Goal: Information Seeking & Learning: Check status

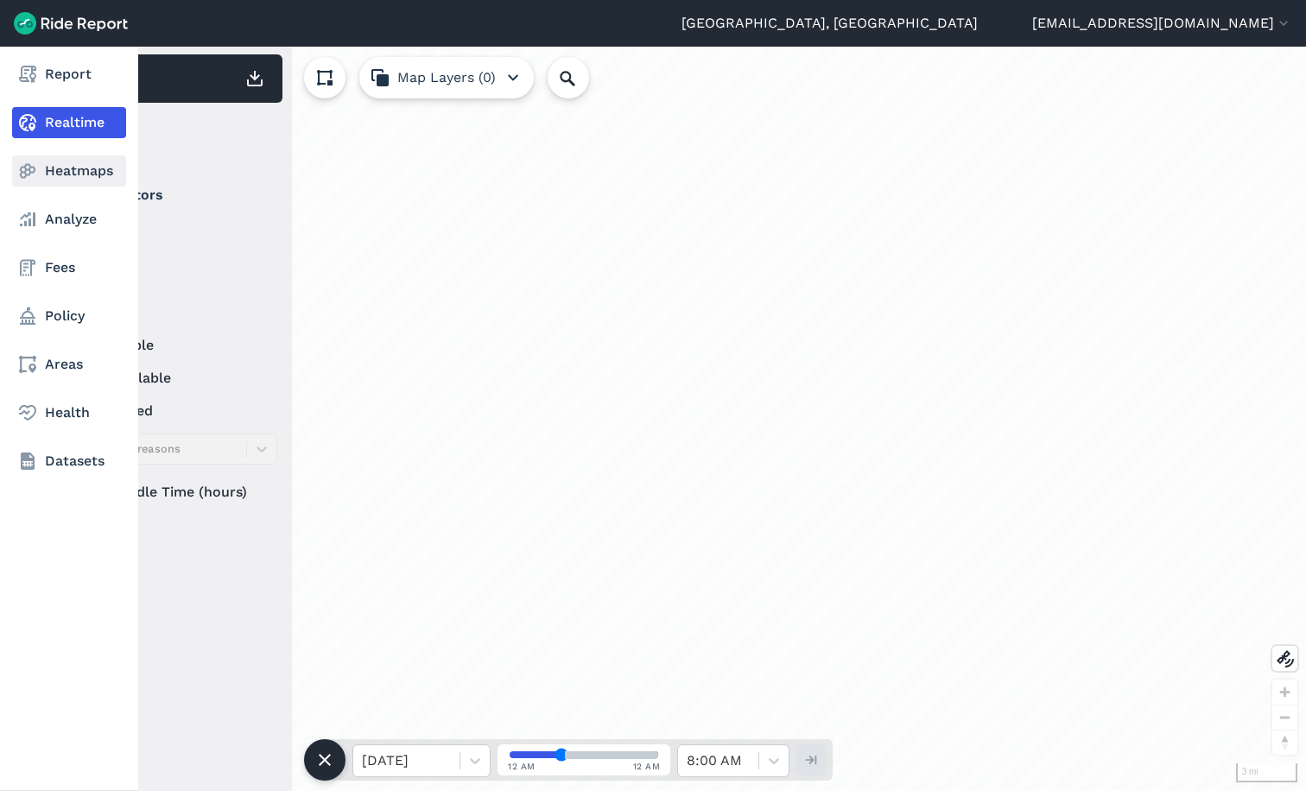
click at [39, 179] on link "Heatmaps" at bounding box center [69, 171] width 114 height 31
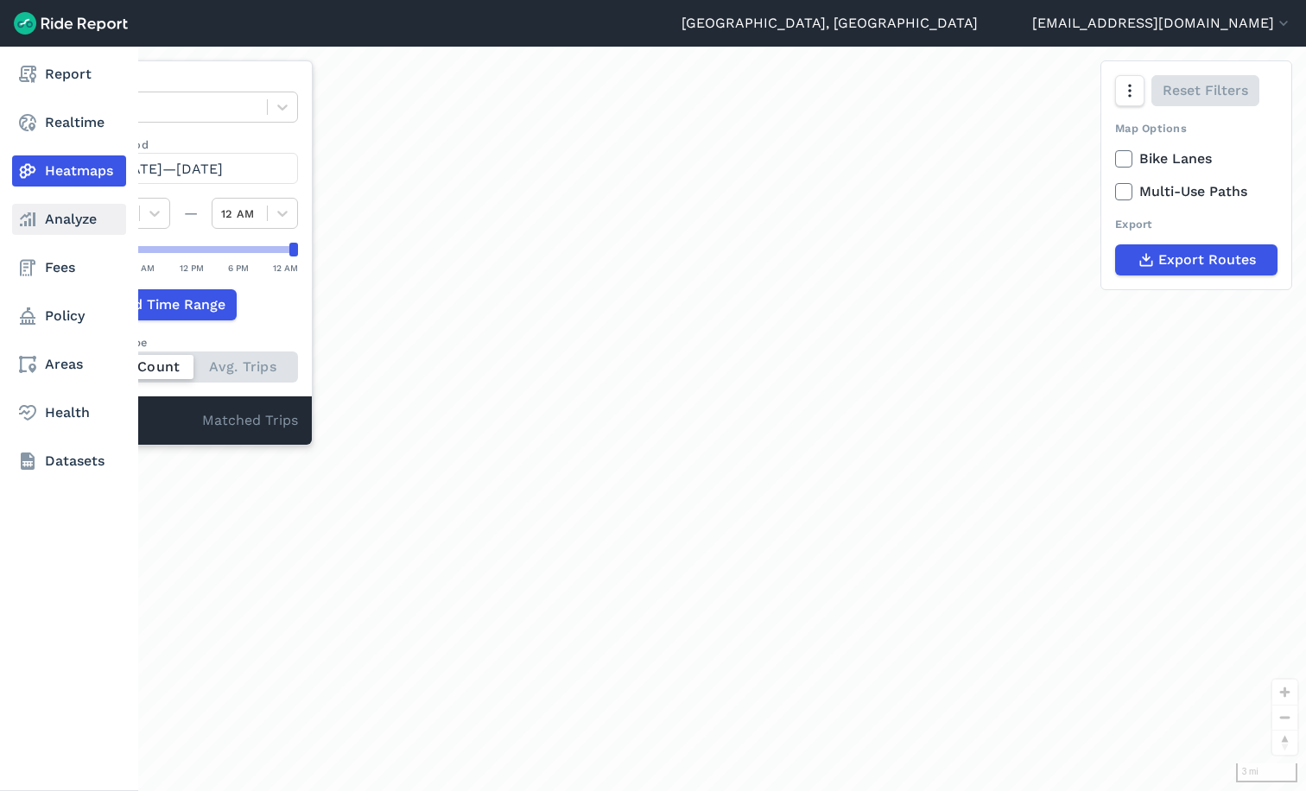
click at [38, 224] on link "Analyze" at bounding box center [69, 219] width 114 height 31
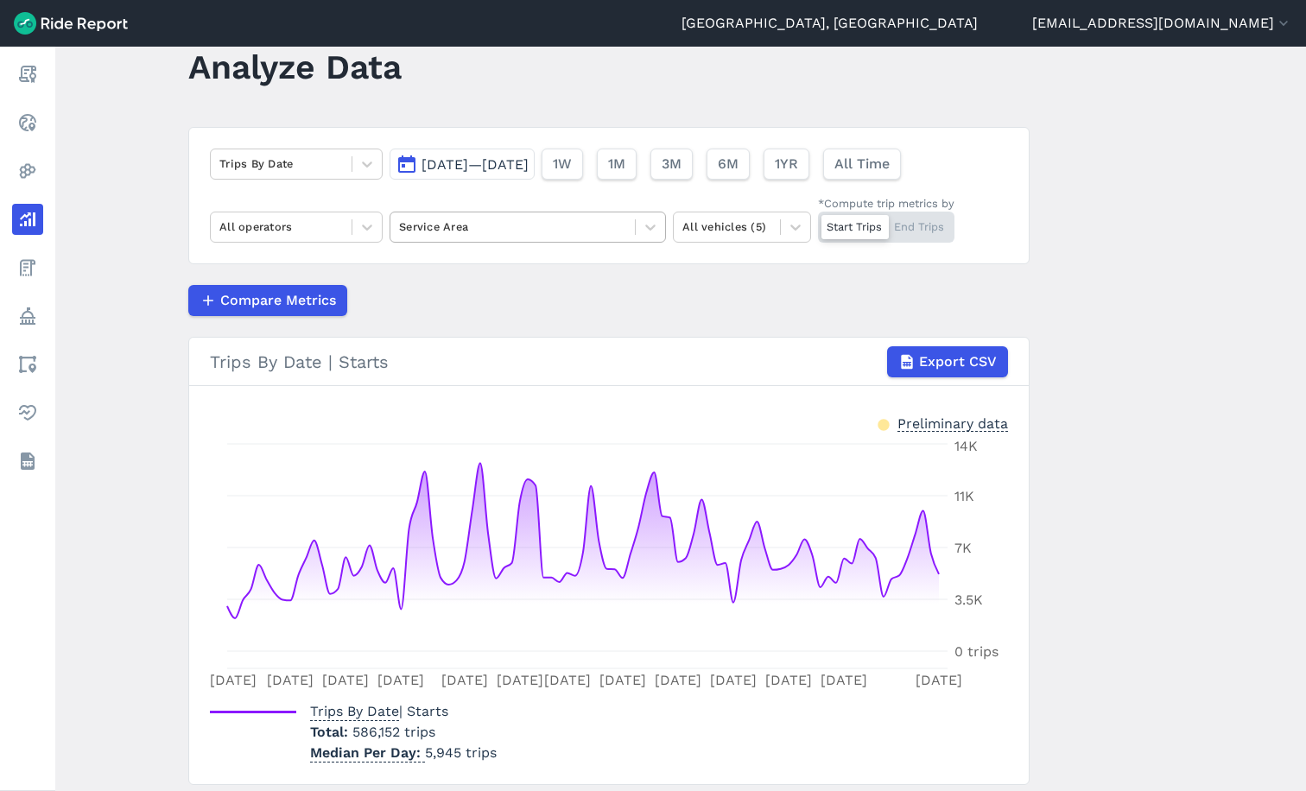
scroll to position [18, 0]
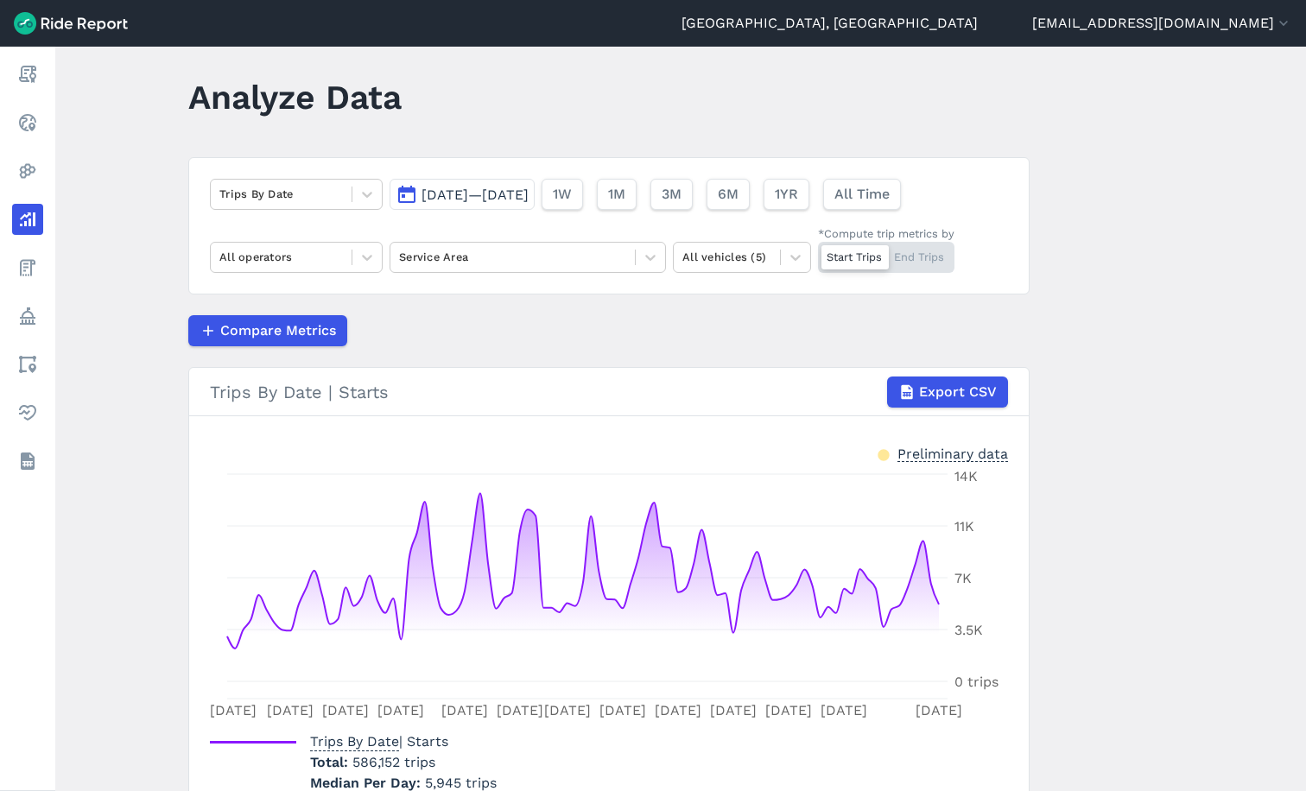
click at [507, 200] on span "[DATE]—[DATE]" at bounding box center [475, 195] width 107 height 16
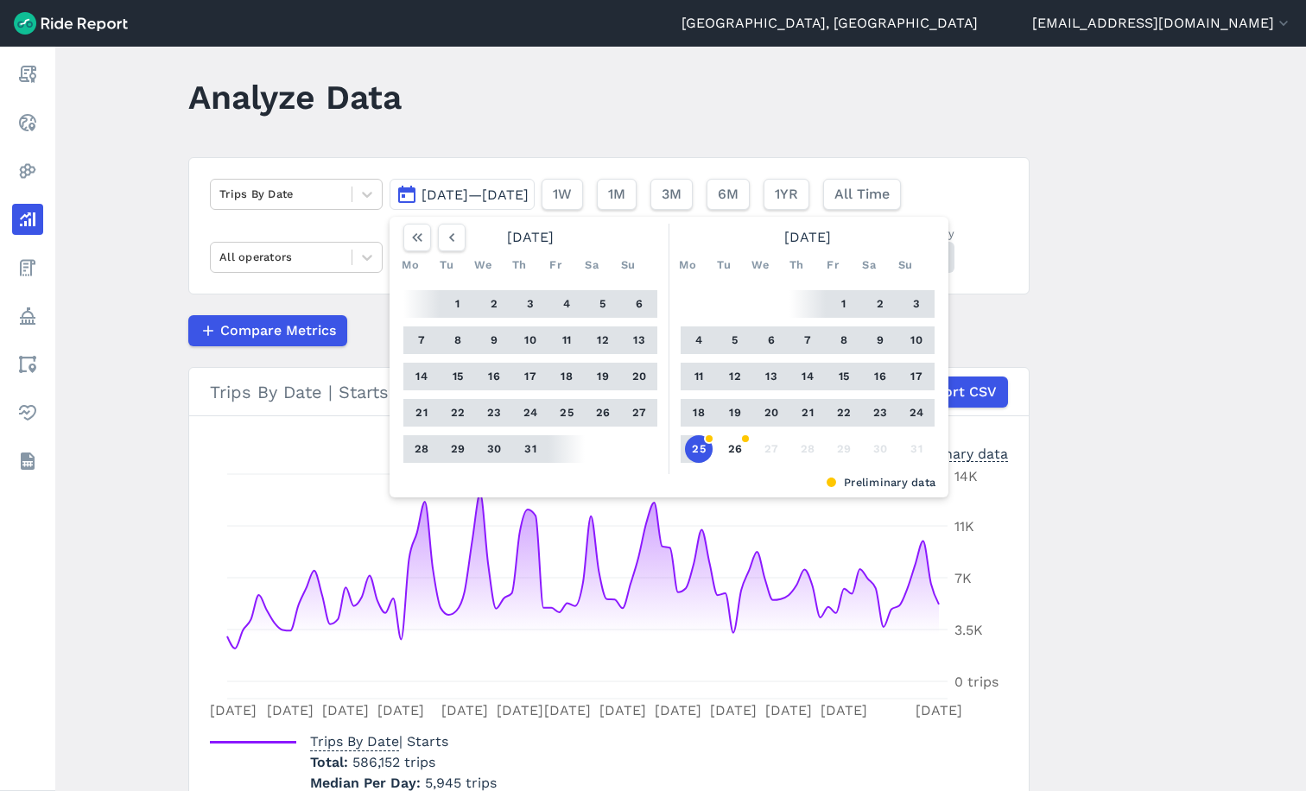
drag, startPoint x: 842, startPoint y: 298, endPoint x: 814, endPoint y: 394, distance: 100.0
click at [843, 299] on button "1" at bounding box center [844, 304] width 28 height 28
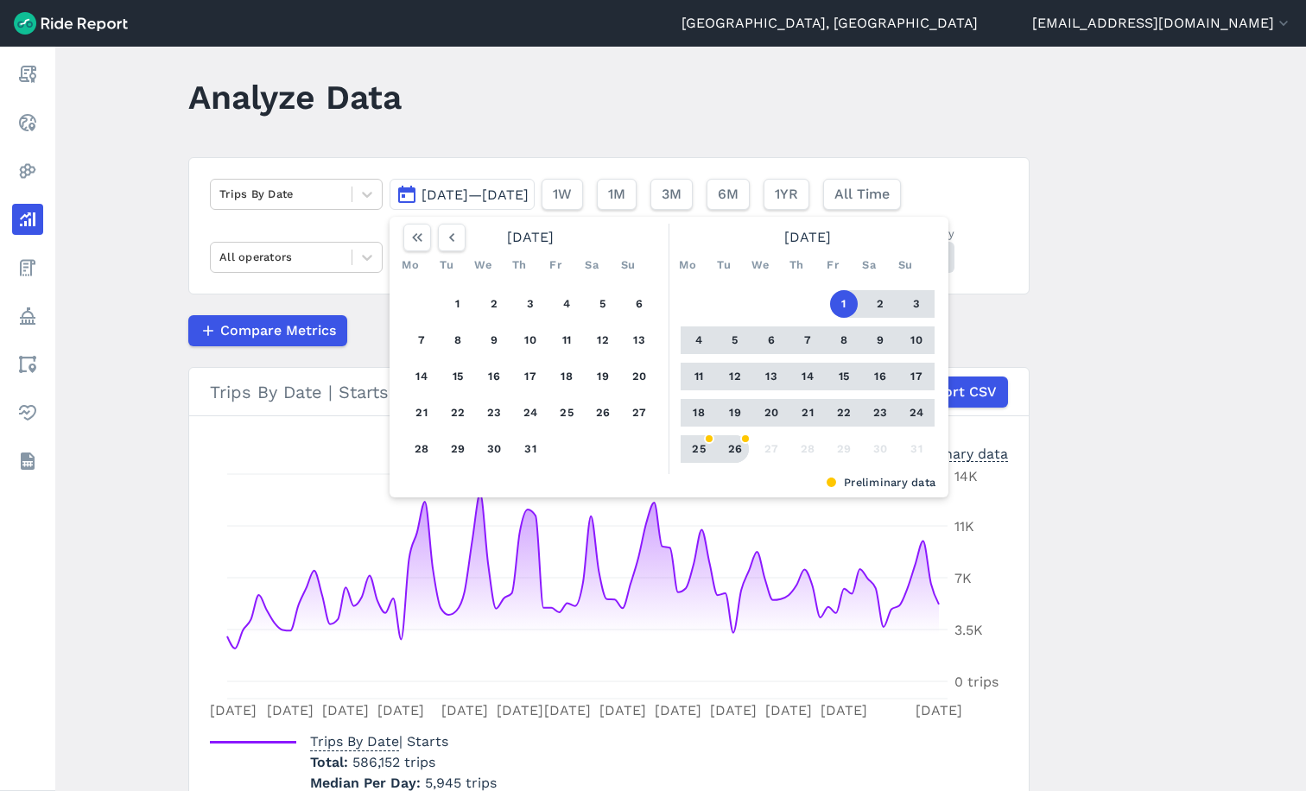
click at [733, 455] on button "26" at bounding box center [735, 449] width 28 height 28
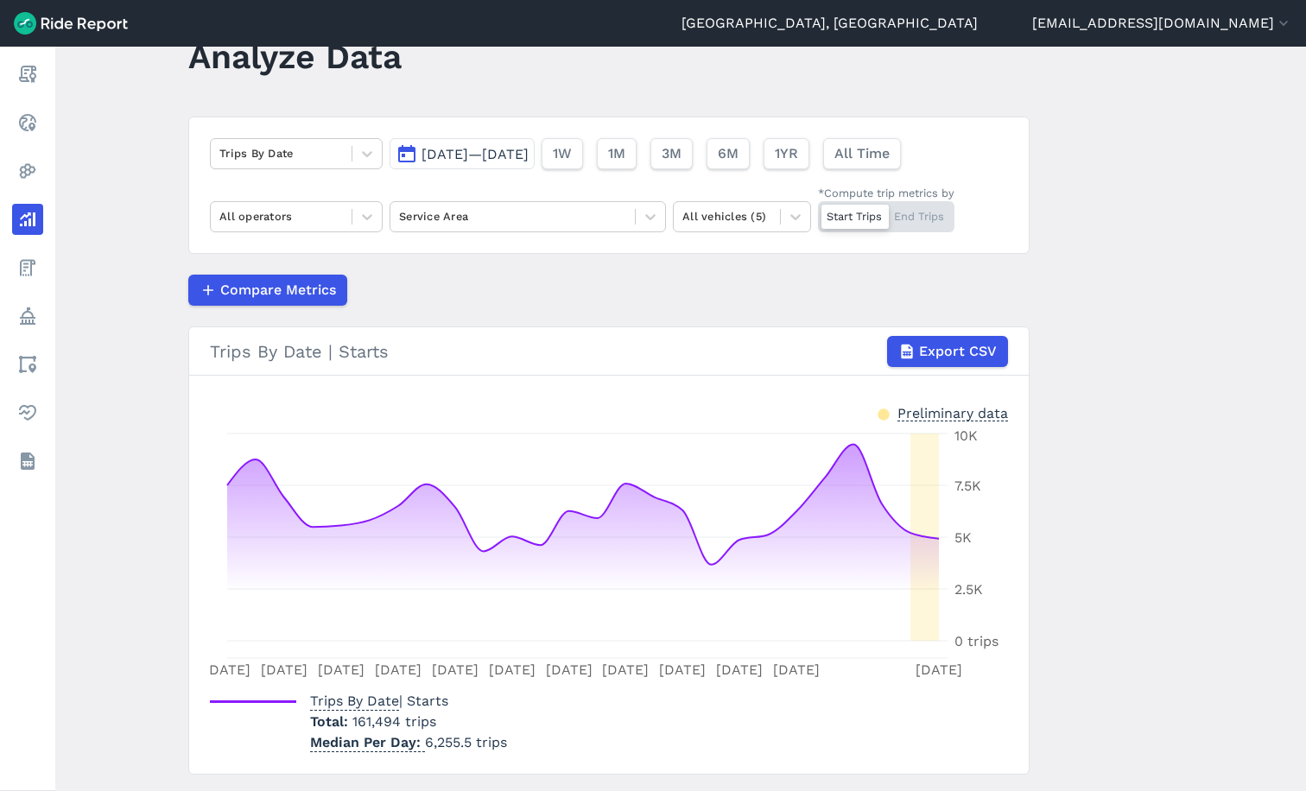
scroll to position [18, 0]
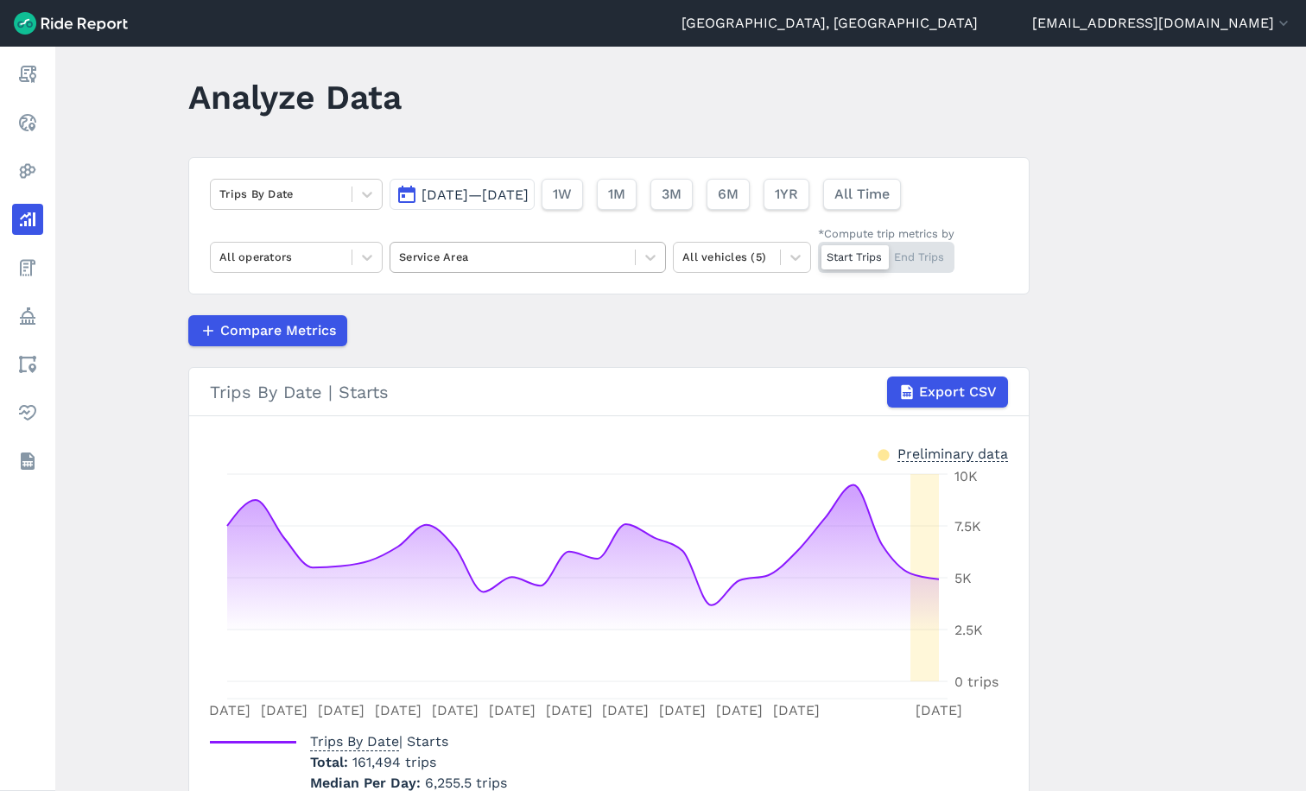
click at [458, 257] on div at bounding box center [512, 257] width 227 height 20
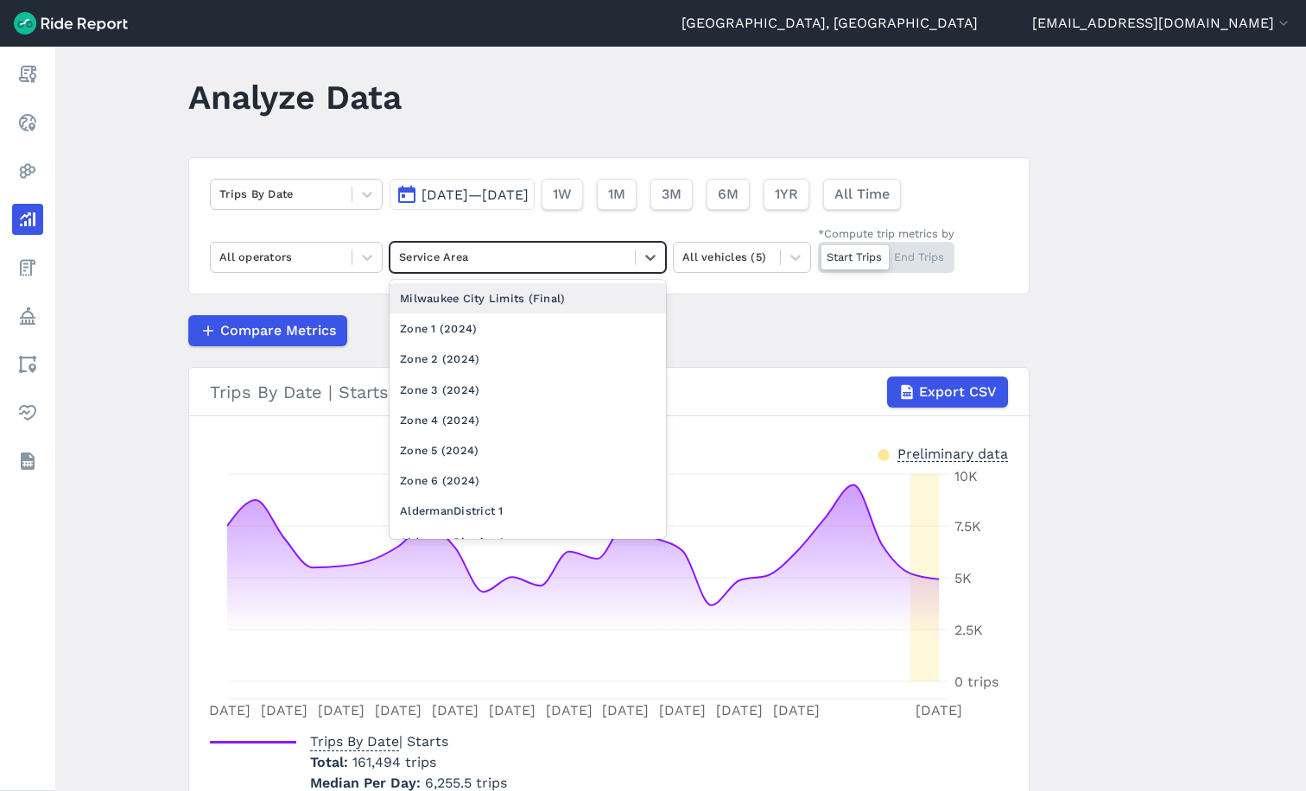
click at [477, 288] on div "Milwaukee City Limits (Final)" at bounding box center [528, 298] width 276 height 30
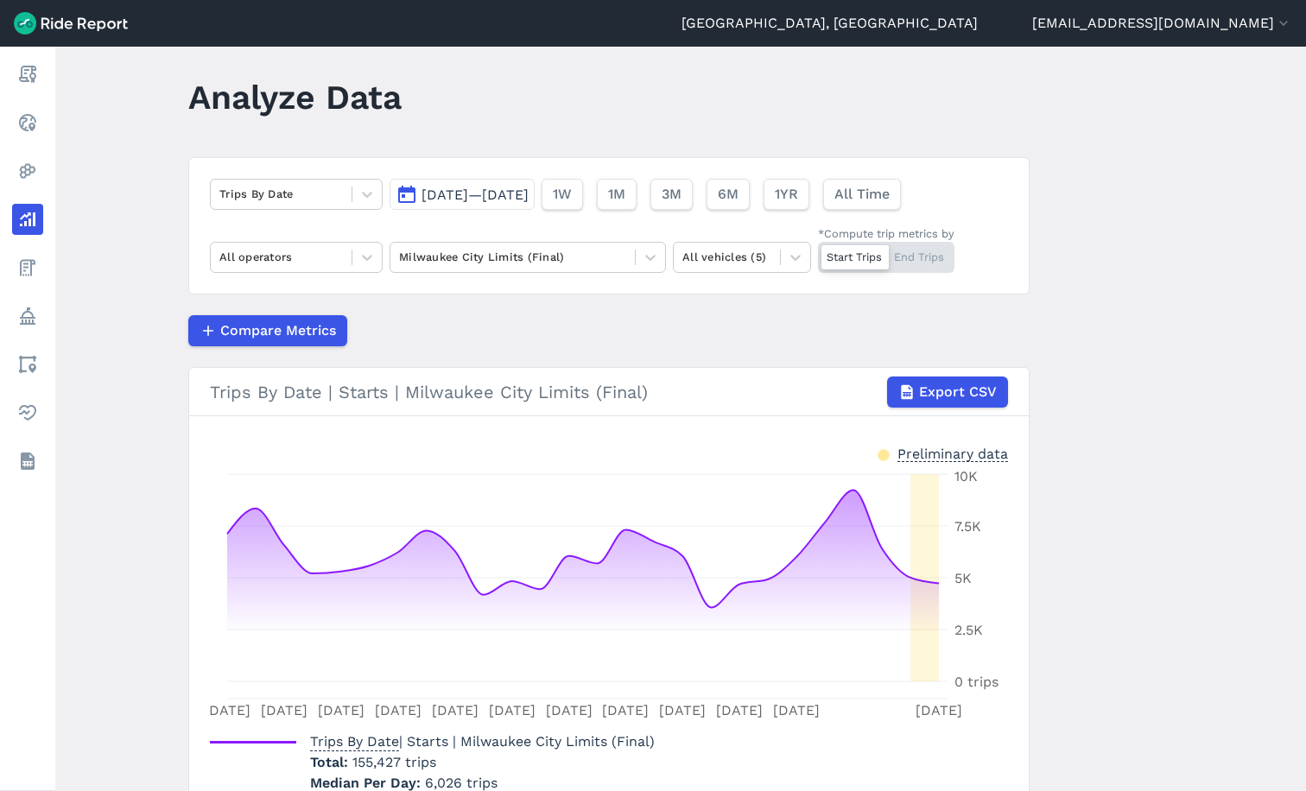
click at [499, 199] on span "[DATE]—[DATE]" at bounding box center [475, 195] width 107 height 16
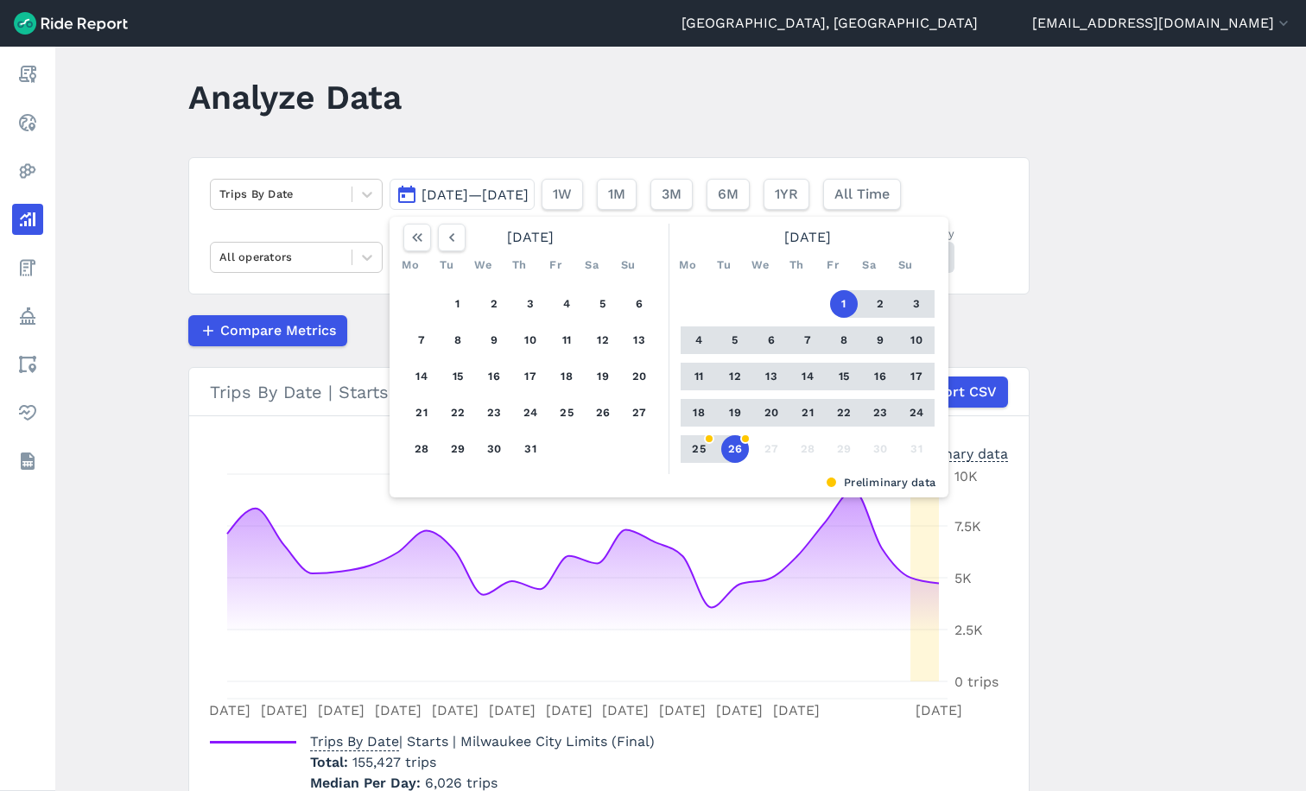
click at [432, 240] on div at bounding box center [434, 238] width 62 height 28
click at [449, 240] on use "button" at bounding box center [451, 237] width 5 height 9
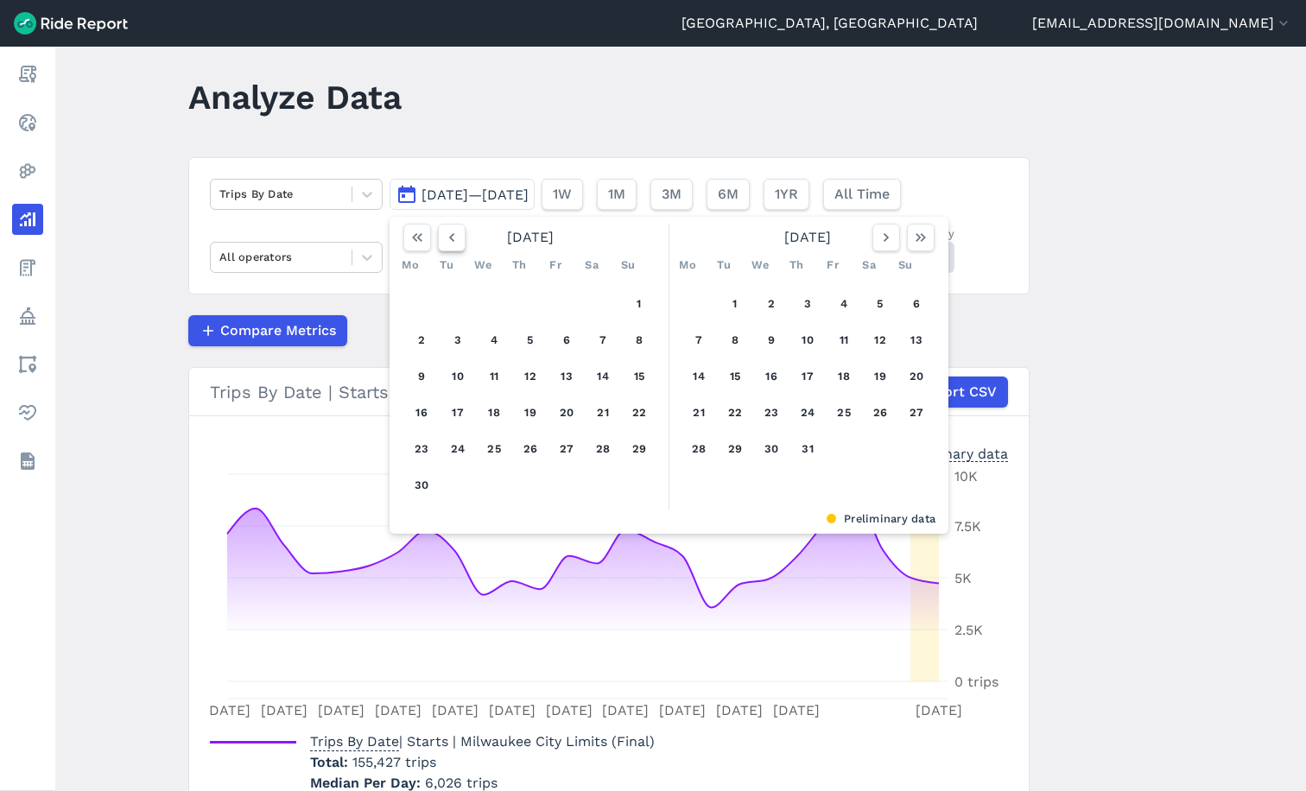
click at [449, 240] on use "button" at bounding box center [451, 237] width 5 height 9
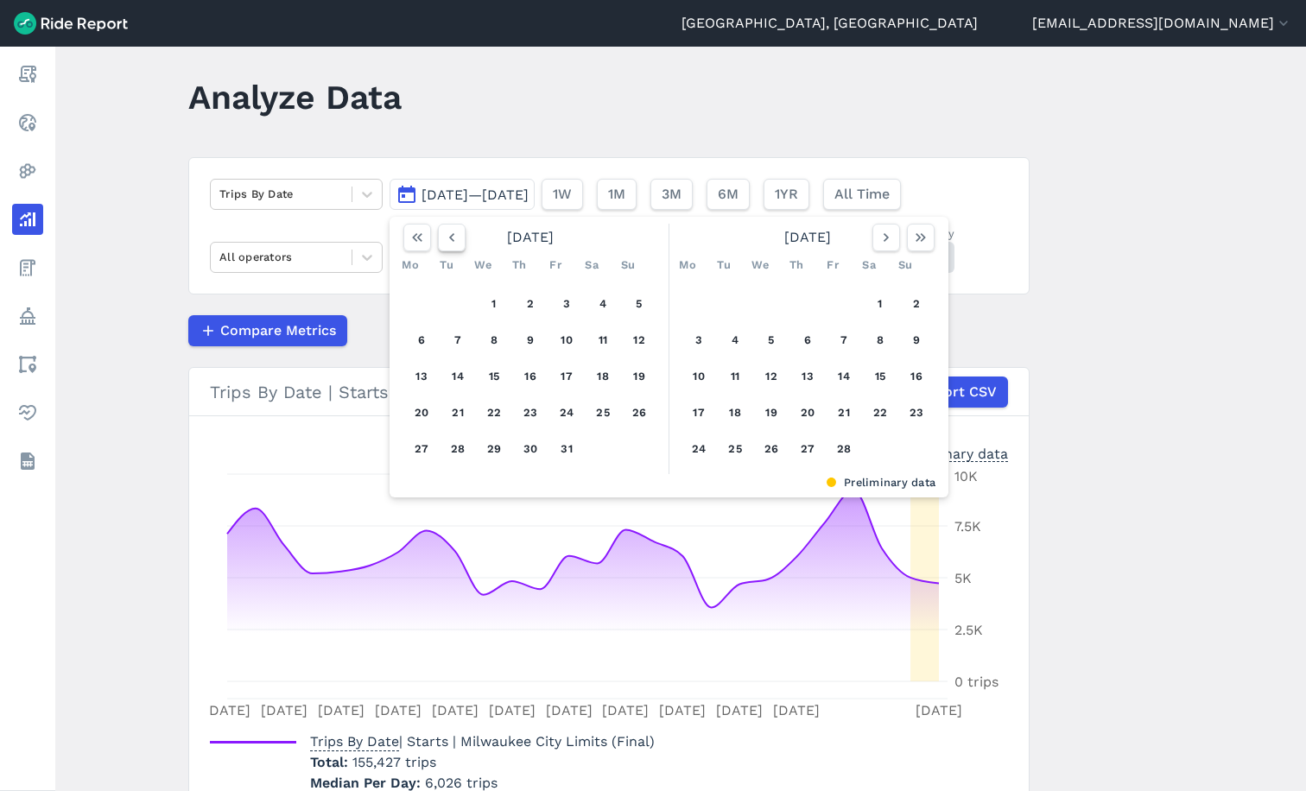
click at [449, 240] on use "button" at bounding box center [451, 237] width 5 height 9
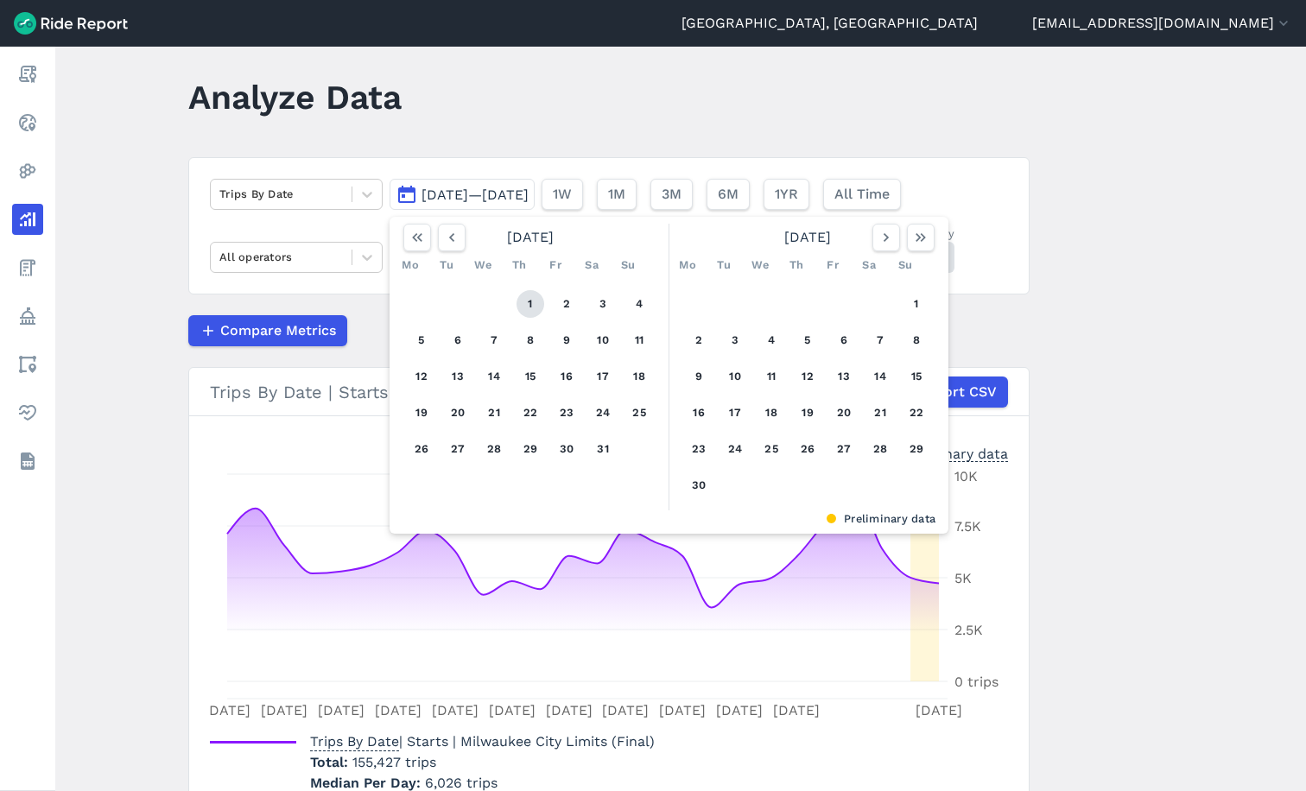
click at [525, 303] on button "1" at bounding box center [531, 304] width 28 height 28
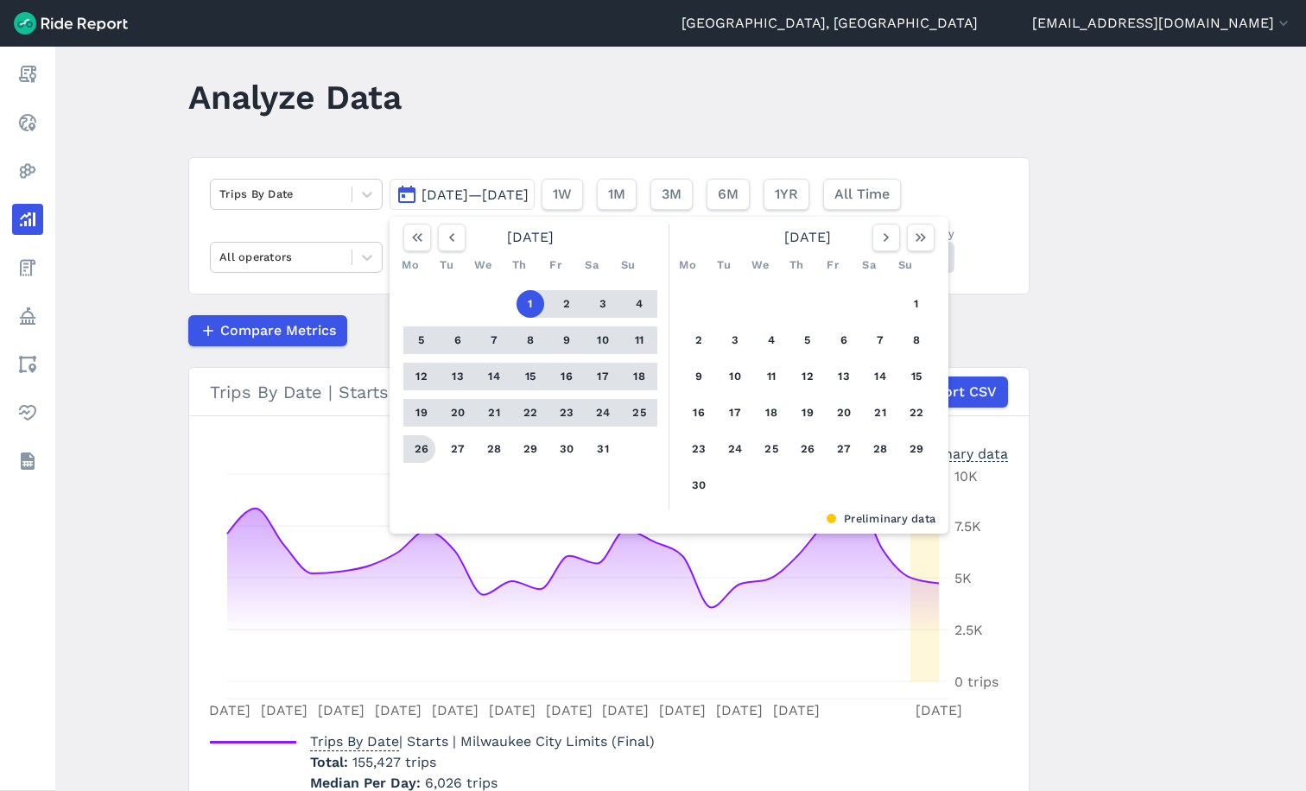
click at [414, 454] on button "26" at bounding box center [422, 449] width 28 height 28
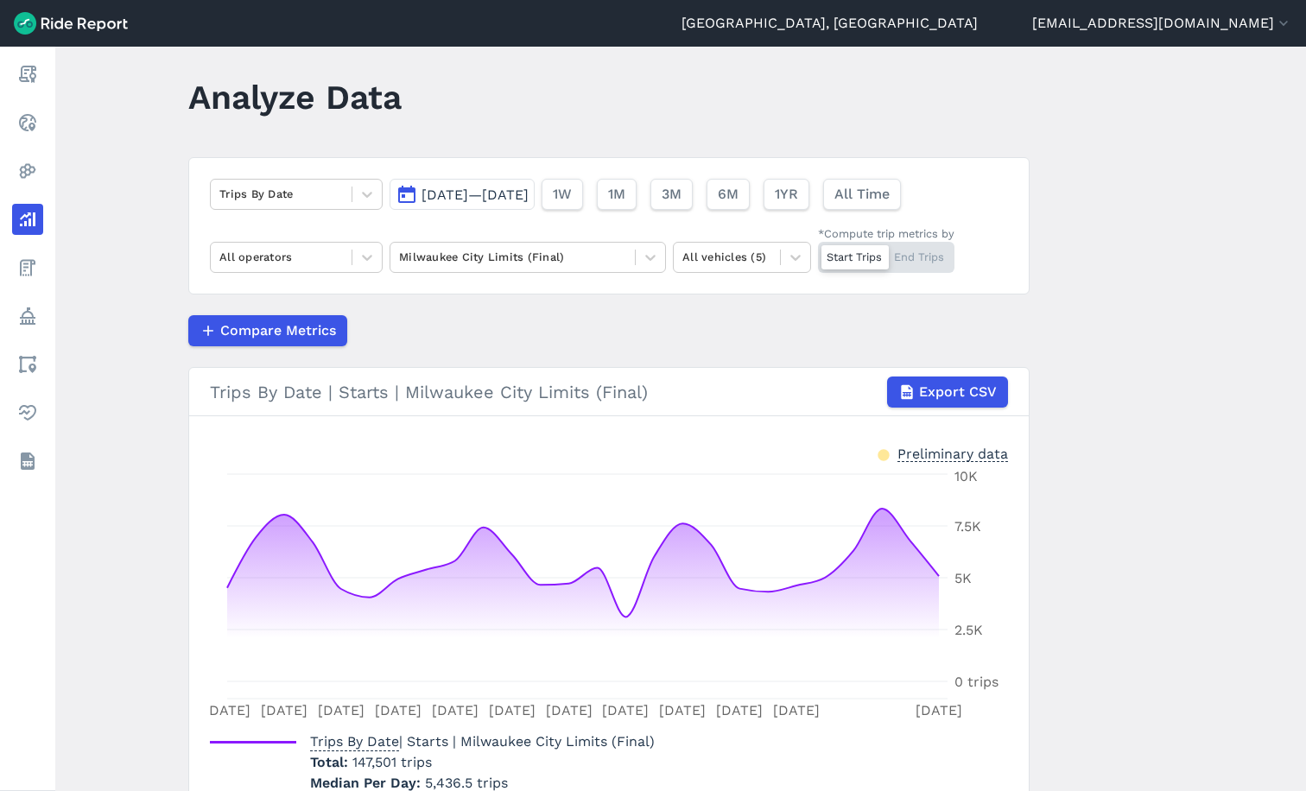
click at [483, 190] on span "[DATE]—[DATE]" at bounding box center [475, 195] width 107 height 16
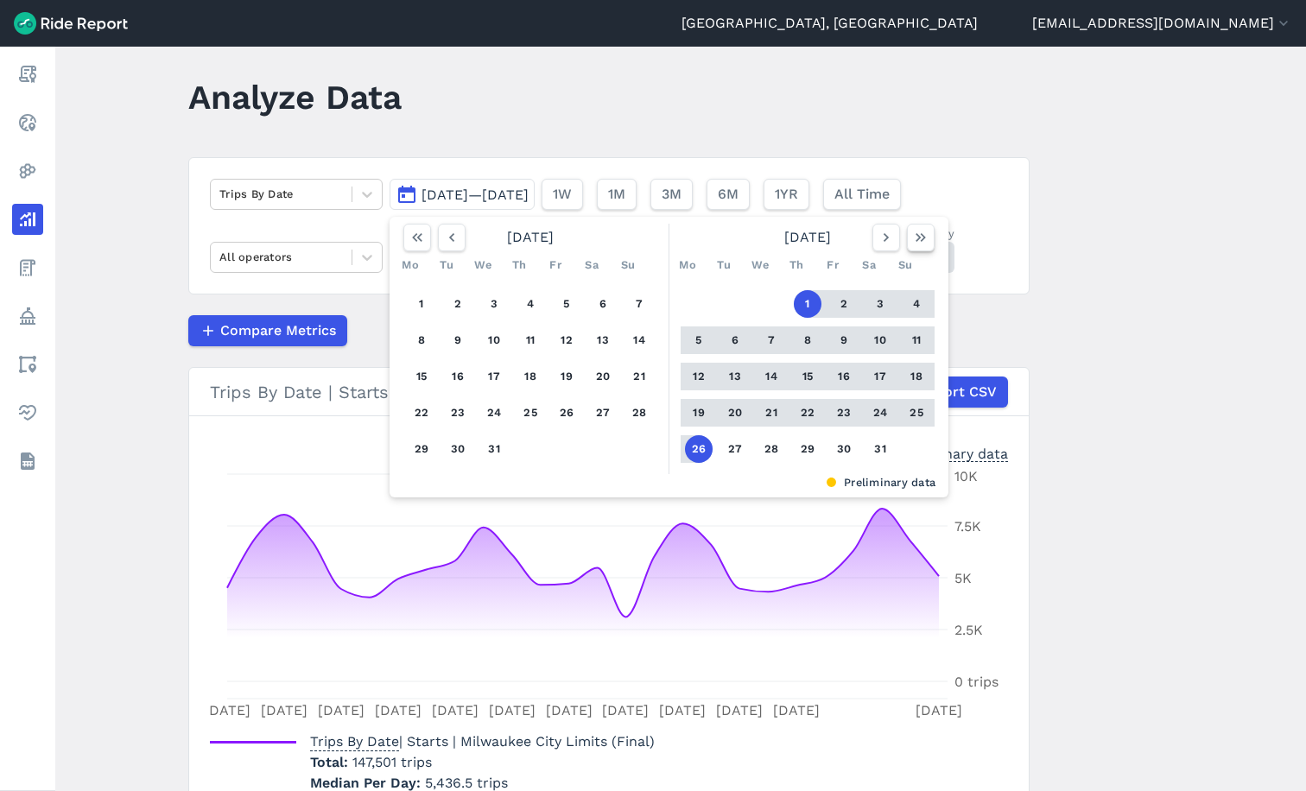
click at [918, 238] on use "button" at bounding box center [921, 237] width 10 height 9
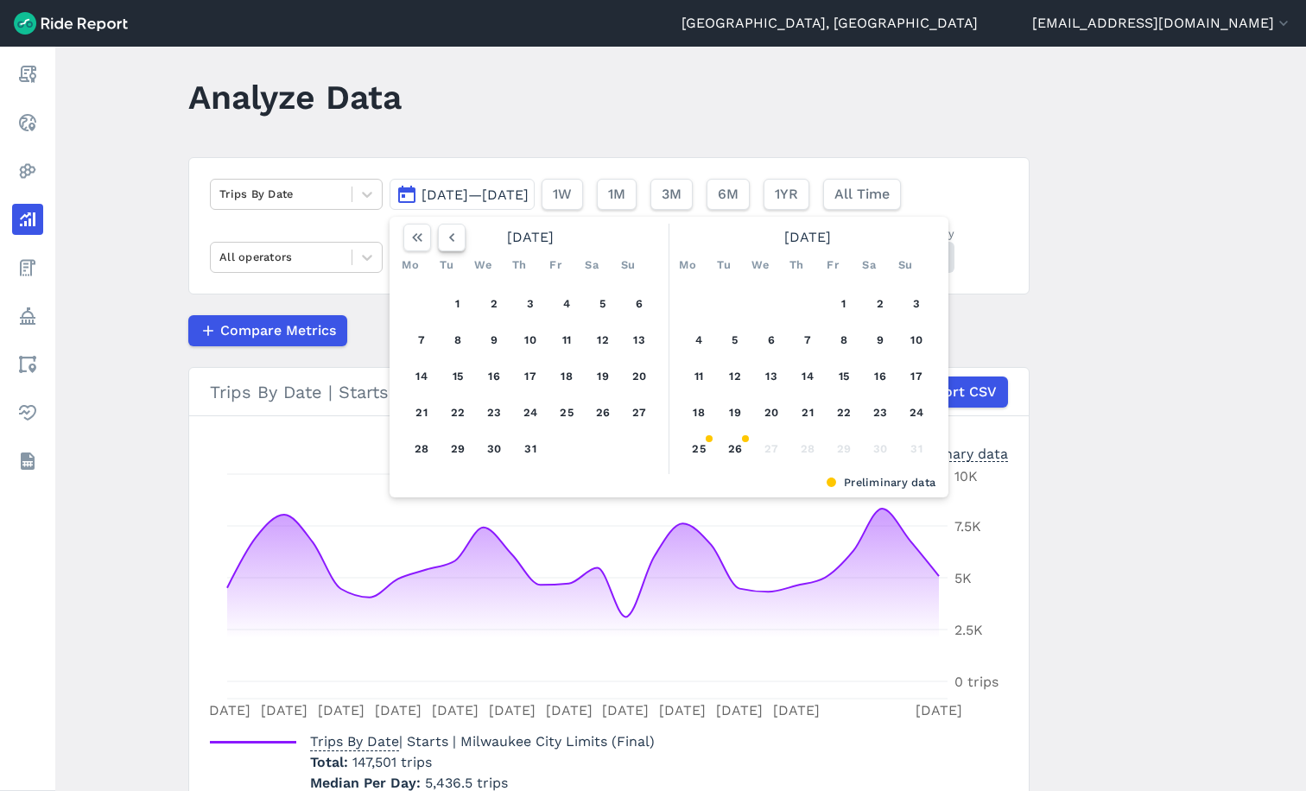
click at [453, 245] on icon "button" at bounding box center [451, 237] width 17 height 17
click at [456, 245] on icon "button" at bounding box center [451, 237] width 17 height 17
click at [458, 244] on button "button" at bounding box center [452, 238] width 28 height 28
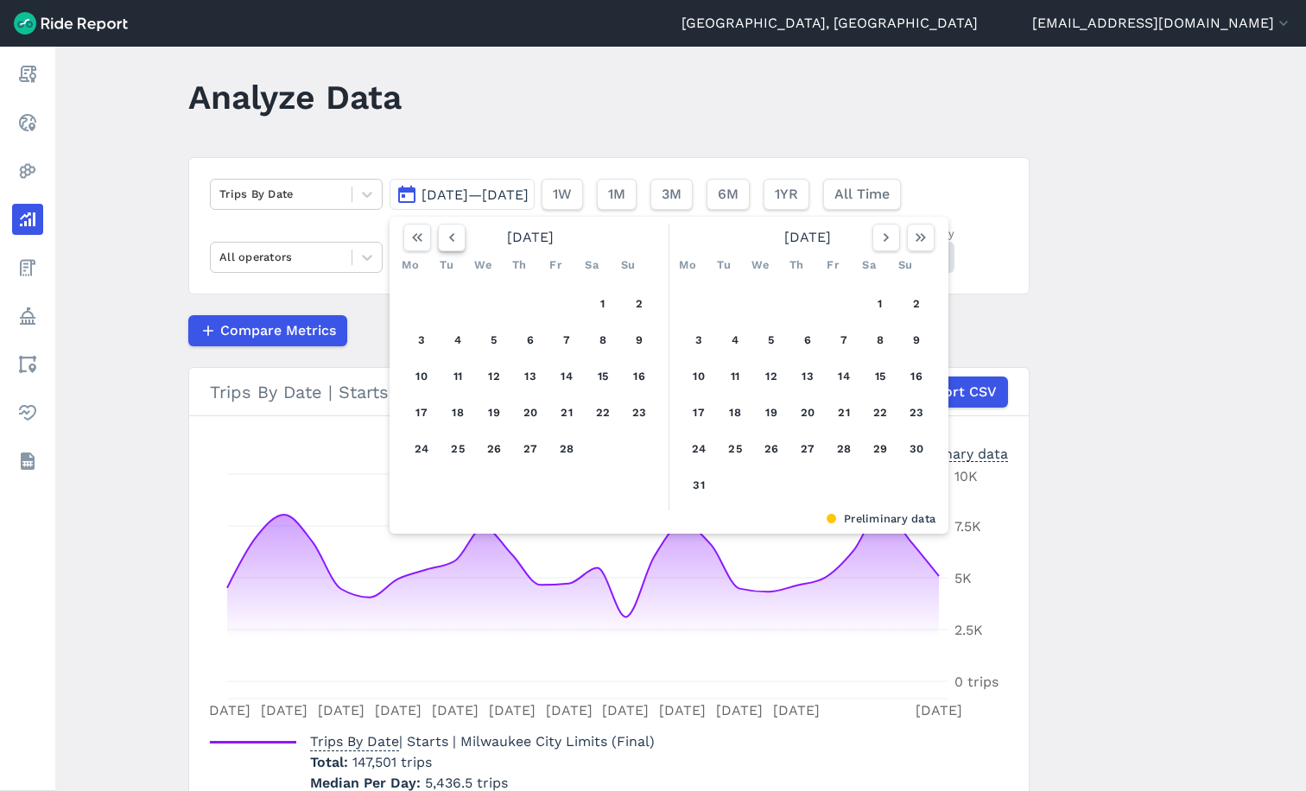
click at [458, 244] on button "button" at bounding box center [452, 238] width 28 height 28
click at [489, 302] on button "1" at bounding box center [494, 304] width 28 height 28
click at [920, 238] on icon "button" at bounding box center [920, 237] width 17 height 17
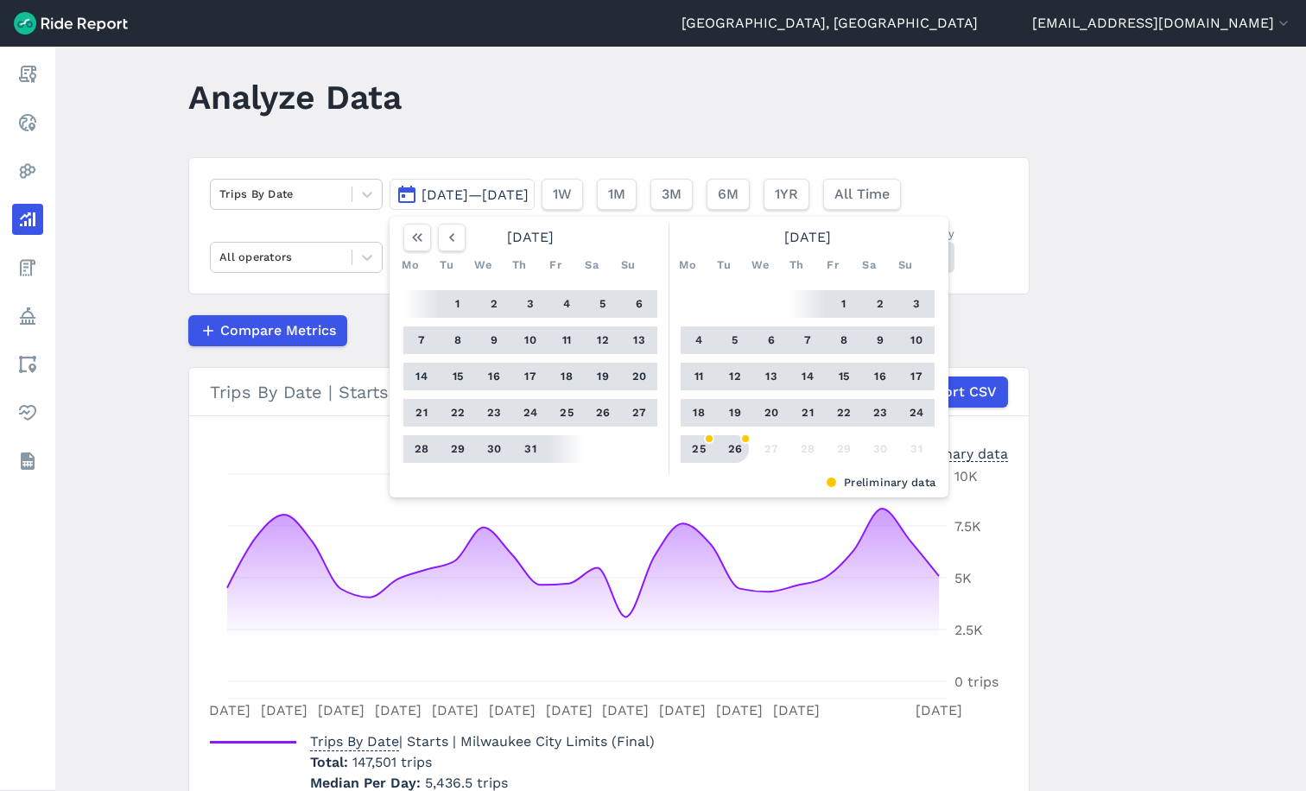
click at [735, 451] on button "26" at bounding box center [735, 449] width 28 height 28
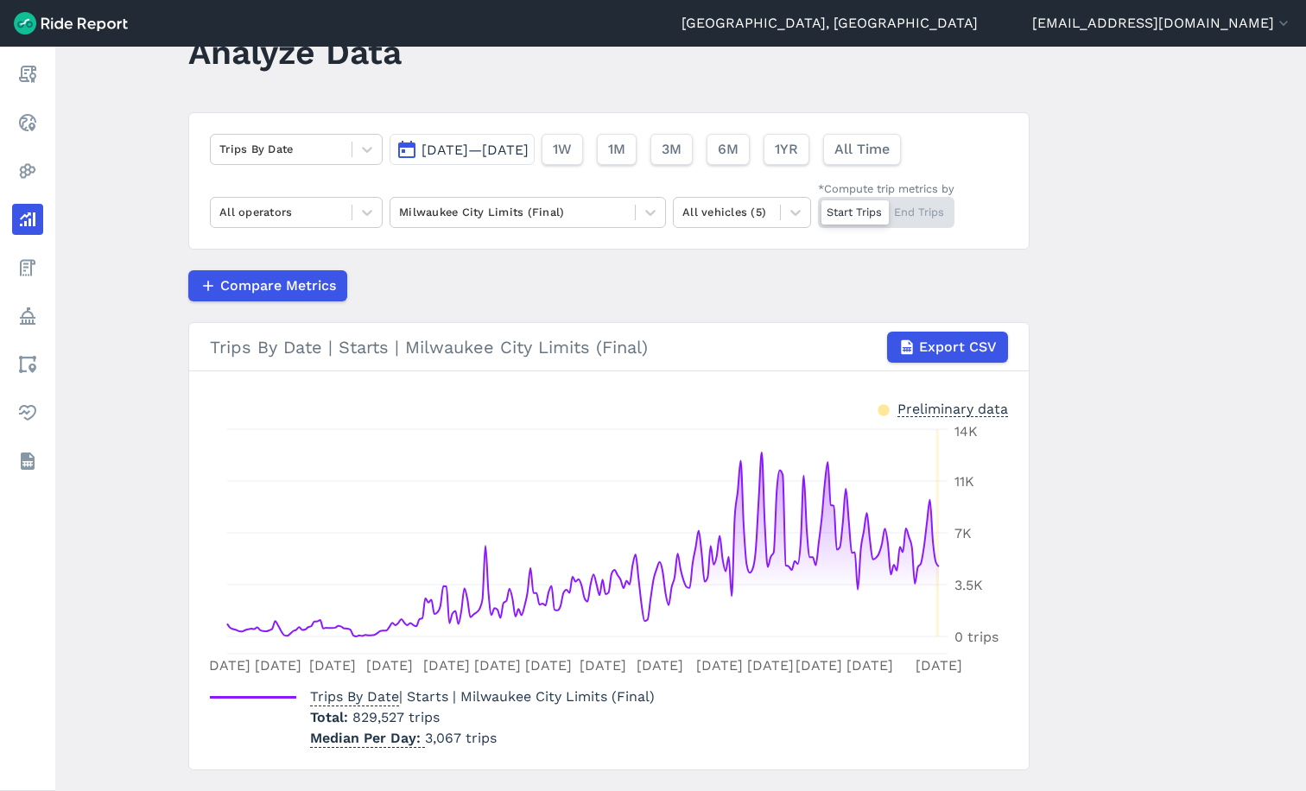
scroll to position [105, 0]
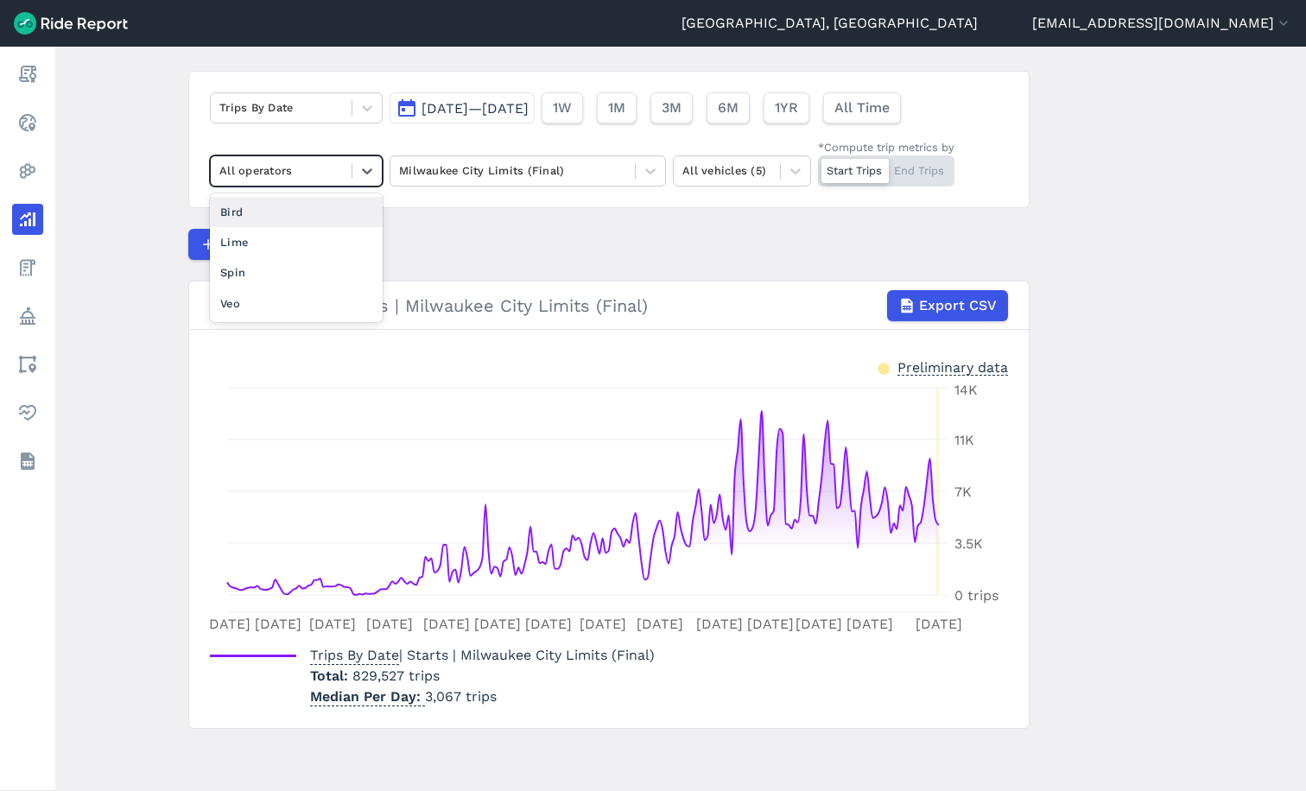
click at [334, 179] on div at bounding box center [281, 171] width 124 height 20
click at [292, 240] on div "Lime" at bounding box center [296, 242] width 173 height 30
